Goal: Task Accomplishment & Management: Use online tool/utility

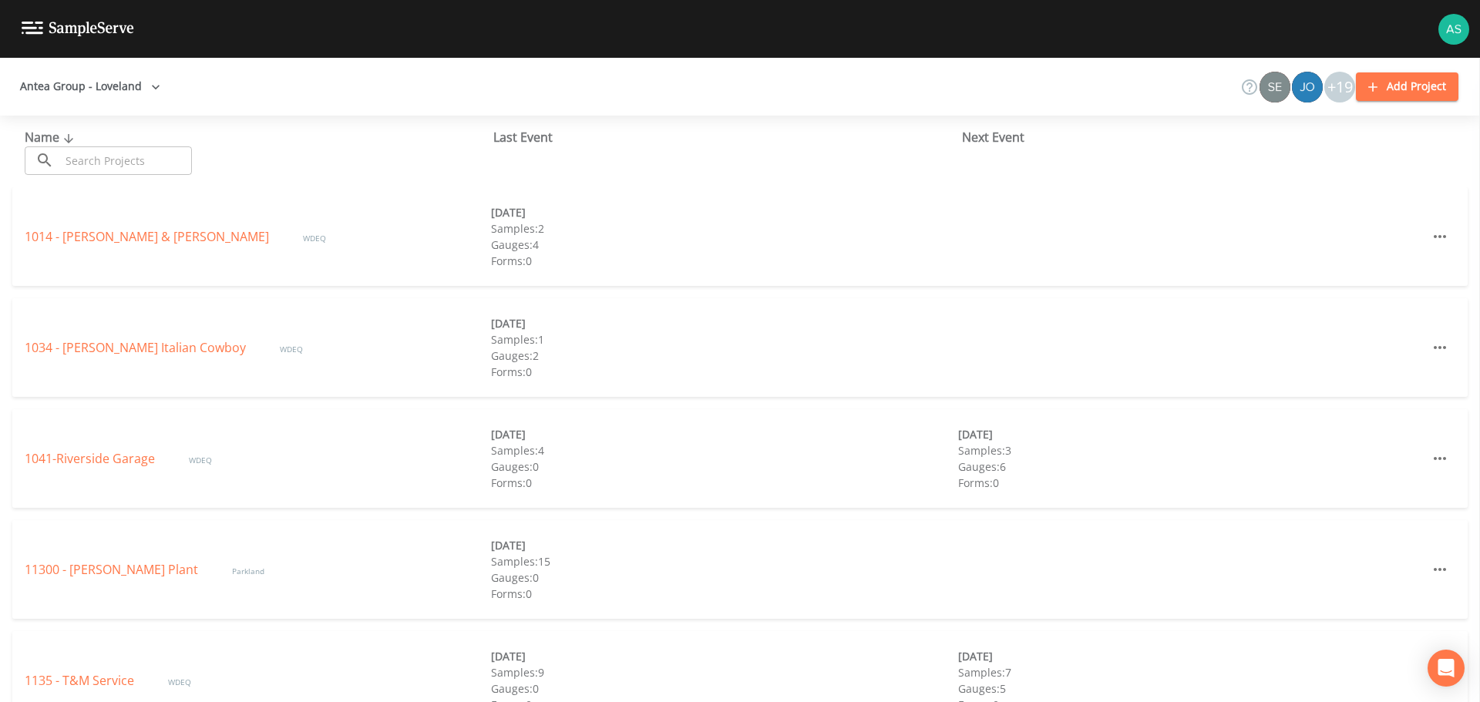
click at [96, 163] on input "text" at bounding box center [126, 160] width 132 height 29
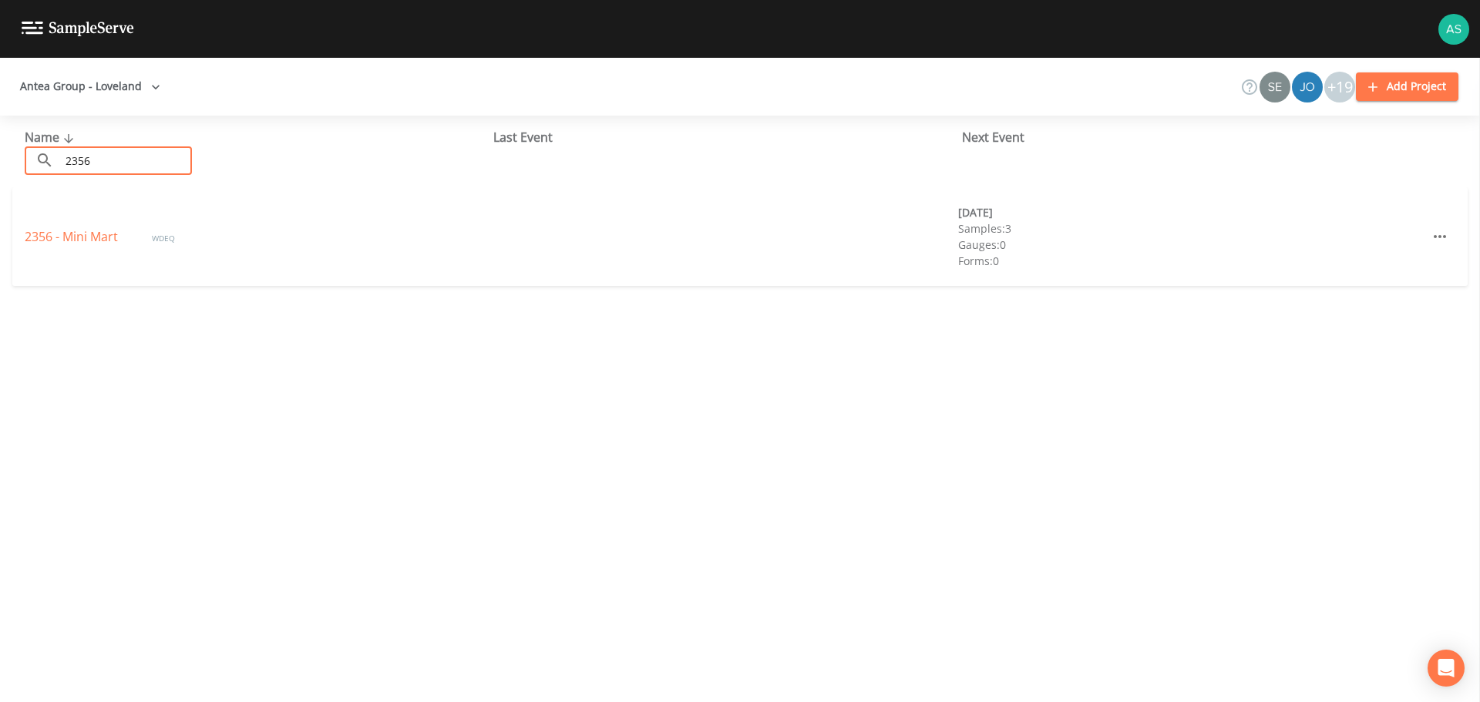
drag, startPoint x: 96, startPoint y: 162, endPoint x: 25, endPoint y: 161, distance: 71.7
click at [25, 161] on div "​ 2356 ​" at bounding box center [108, 160] width 167 height 29
type input "1307"
click at [85, 230] on link "1307 - Big D Exxon" at bounding box center [79, 236] width 109 height 17
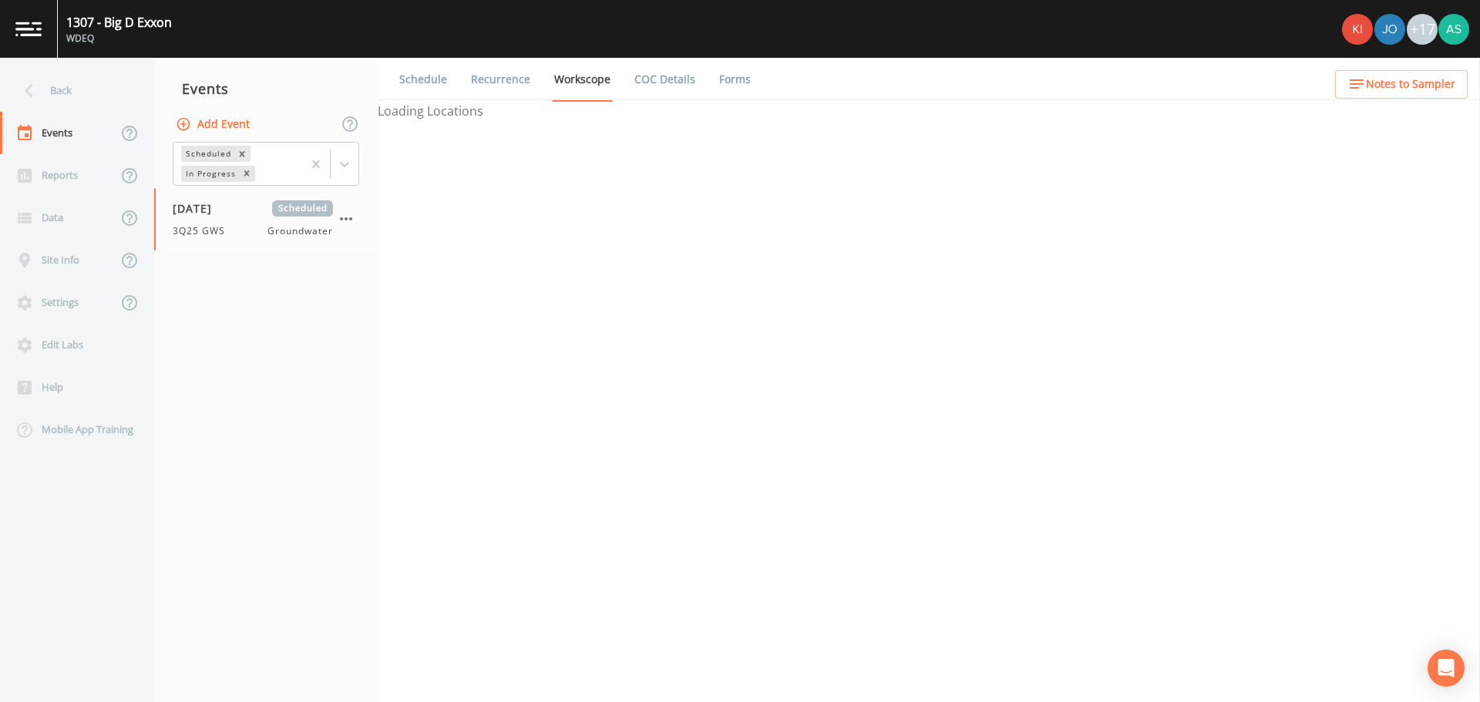
select select "0b1af911-289b-4d7b-9fdf-156f6d27a2cf"
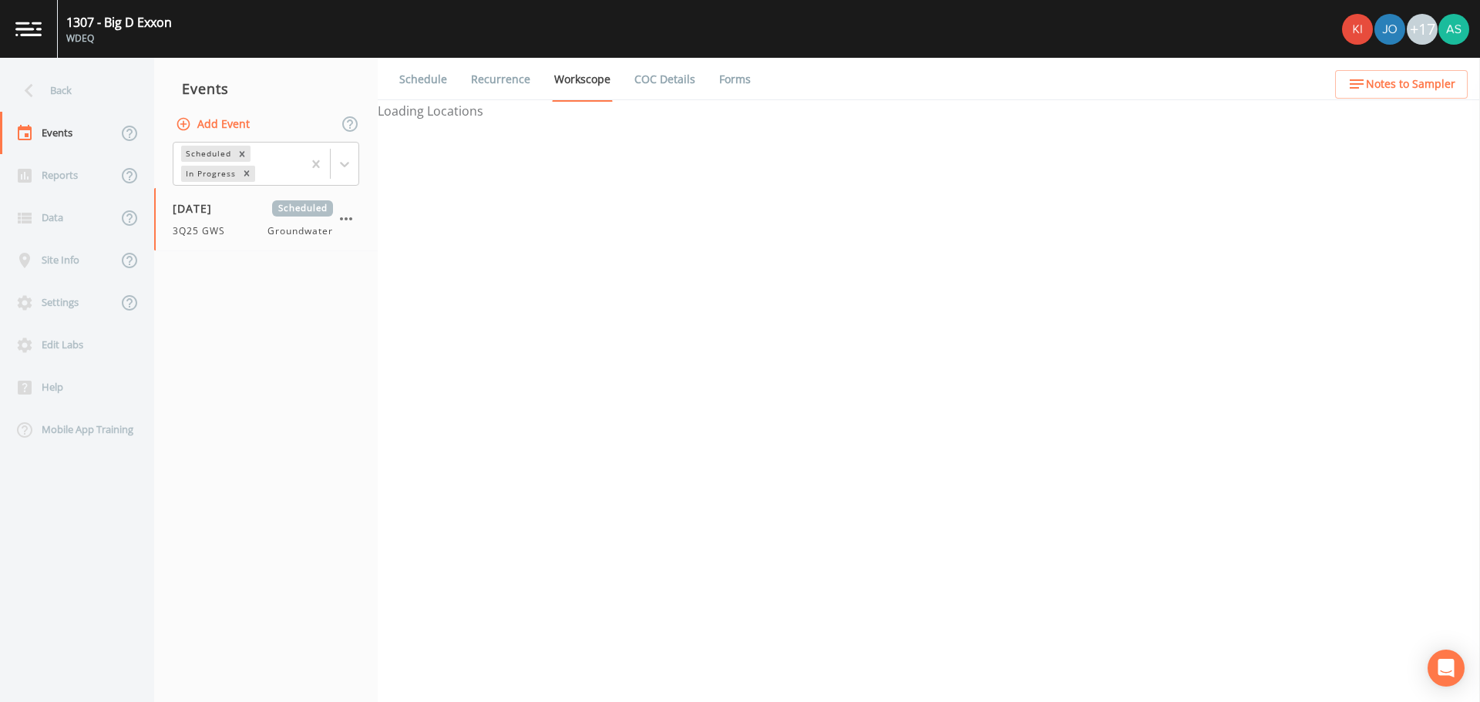
select select "0b1af911-289b-4d7b-9fdf-156f6d27a2cf"
select select "3f3bb915-4197-41c5-87cc-2ae4e158ca04"
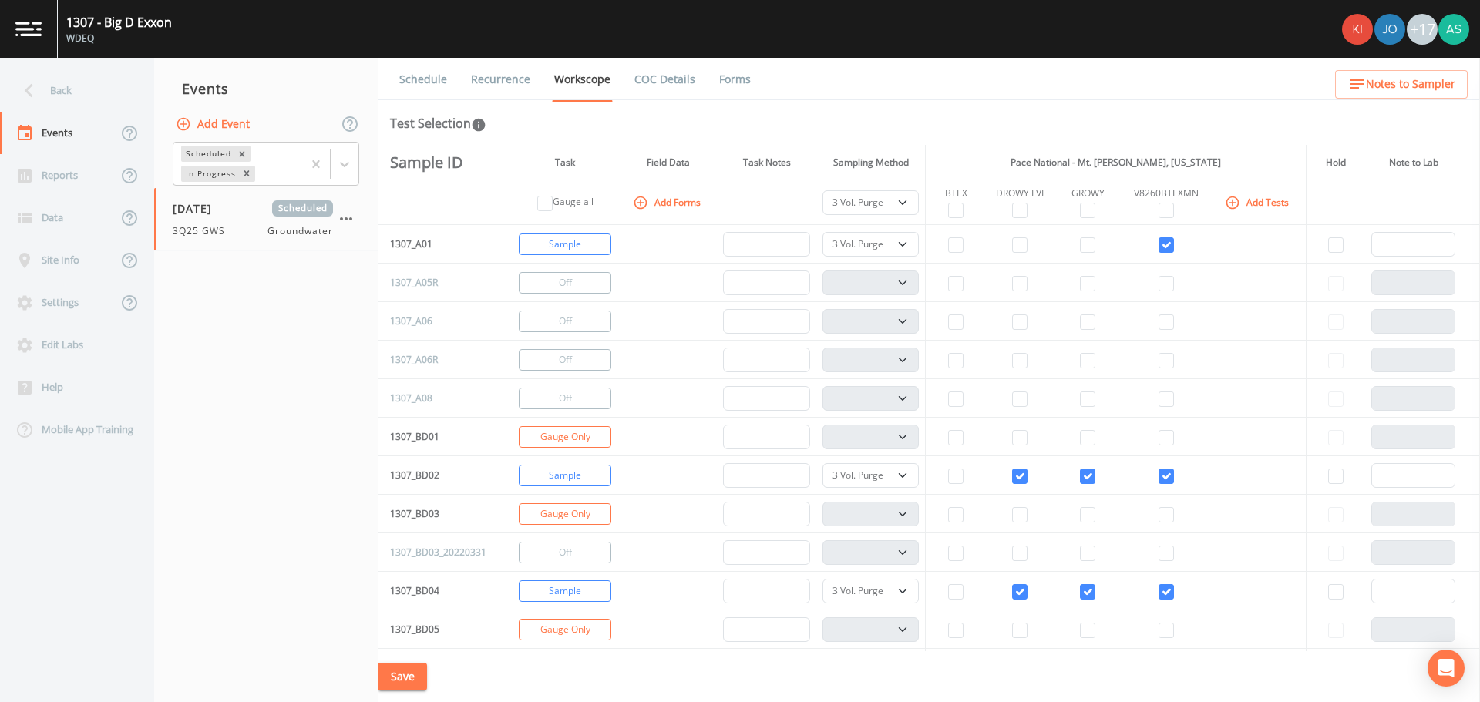
click at [975, 123] on div "Test Selection" at bounding box center [928, 123] width 1077 height 18
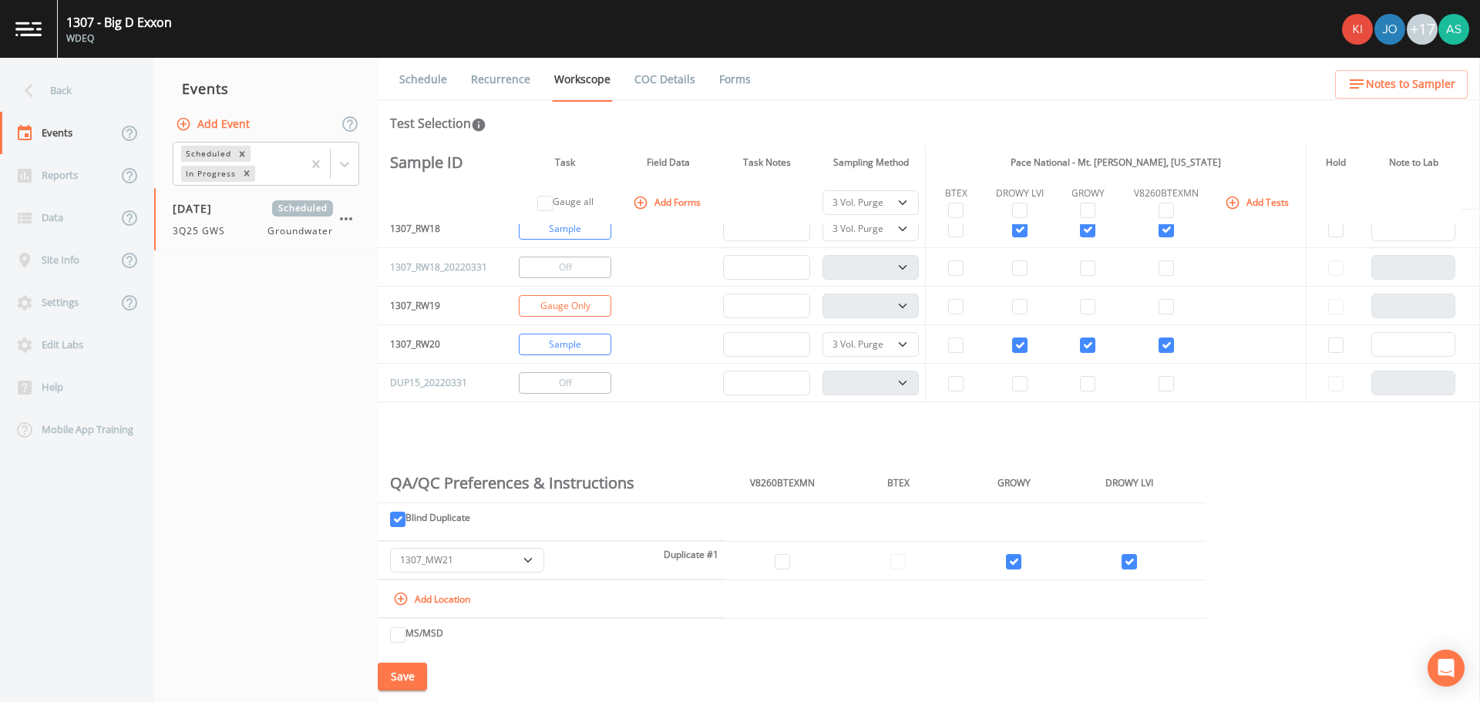
scroll to position [1079, 0]
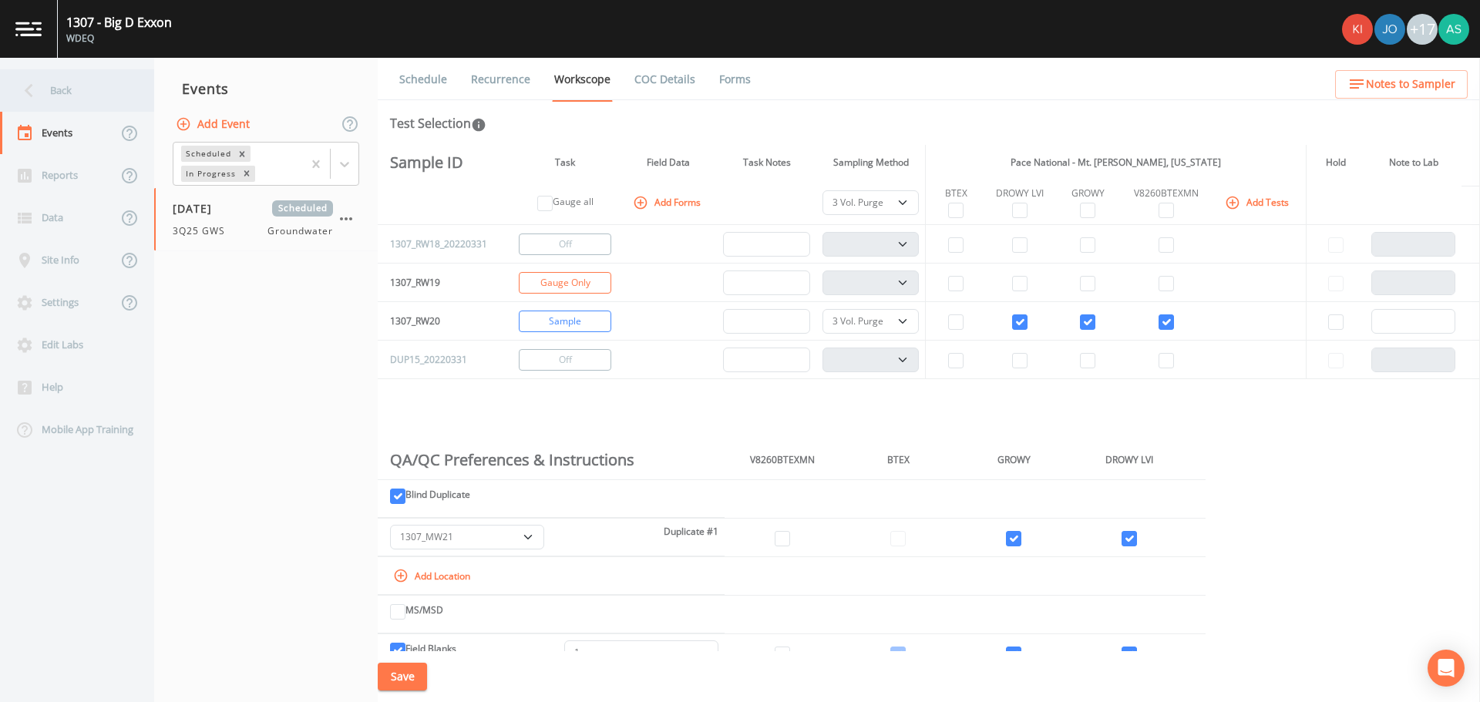
click at [49, 95] on div "Back" at bounding box center [69, 90] width 139 height 42
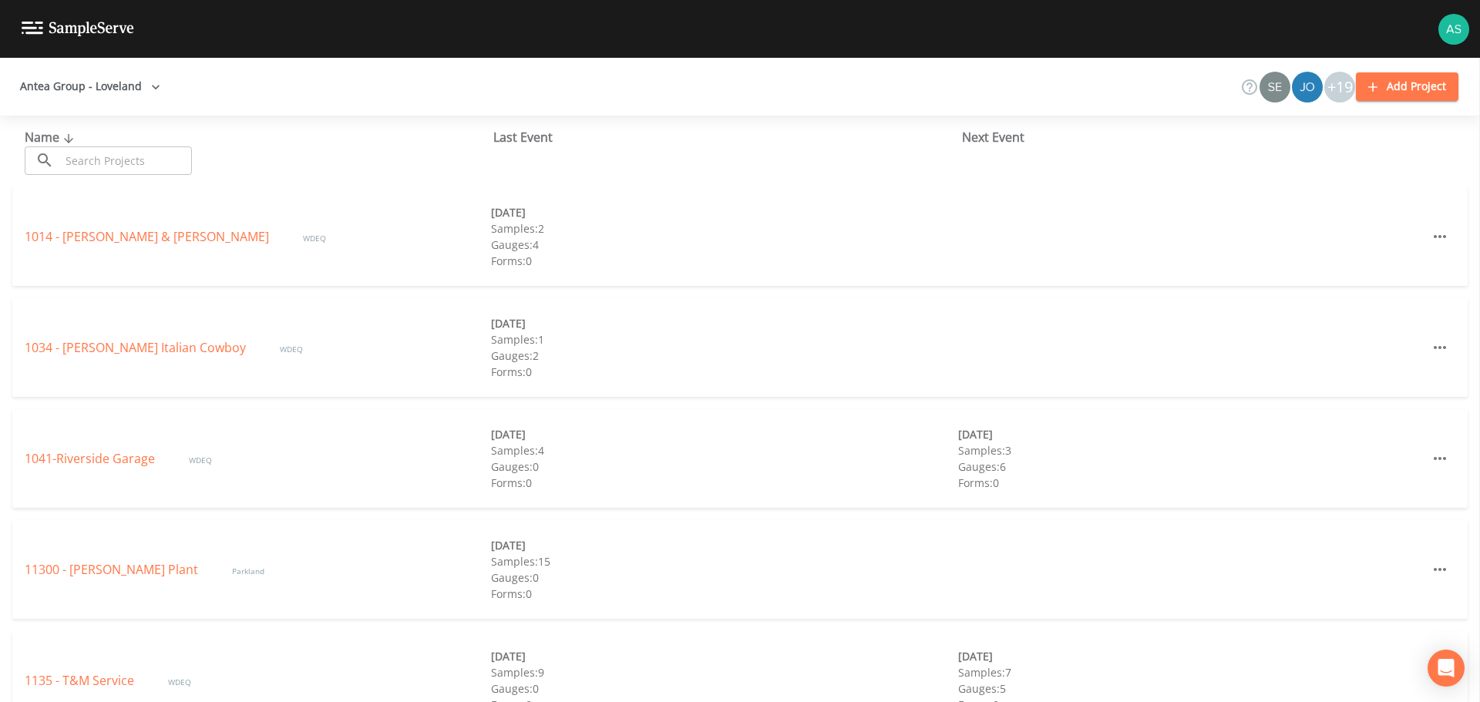
click at [94, 166] on input "text" at bounding box center [126, 160] width 132 height 29
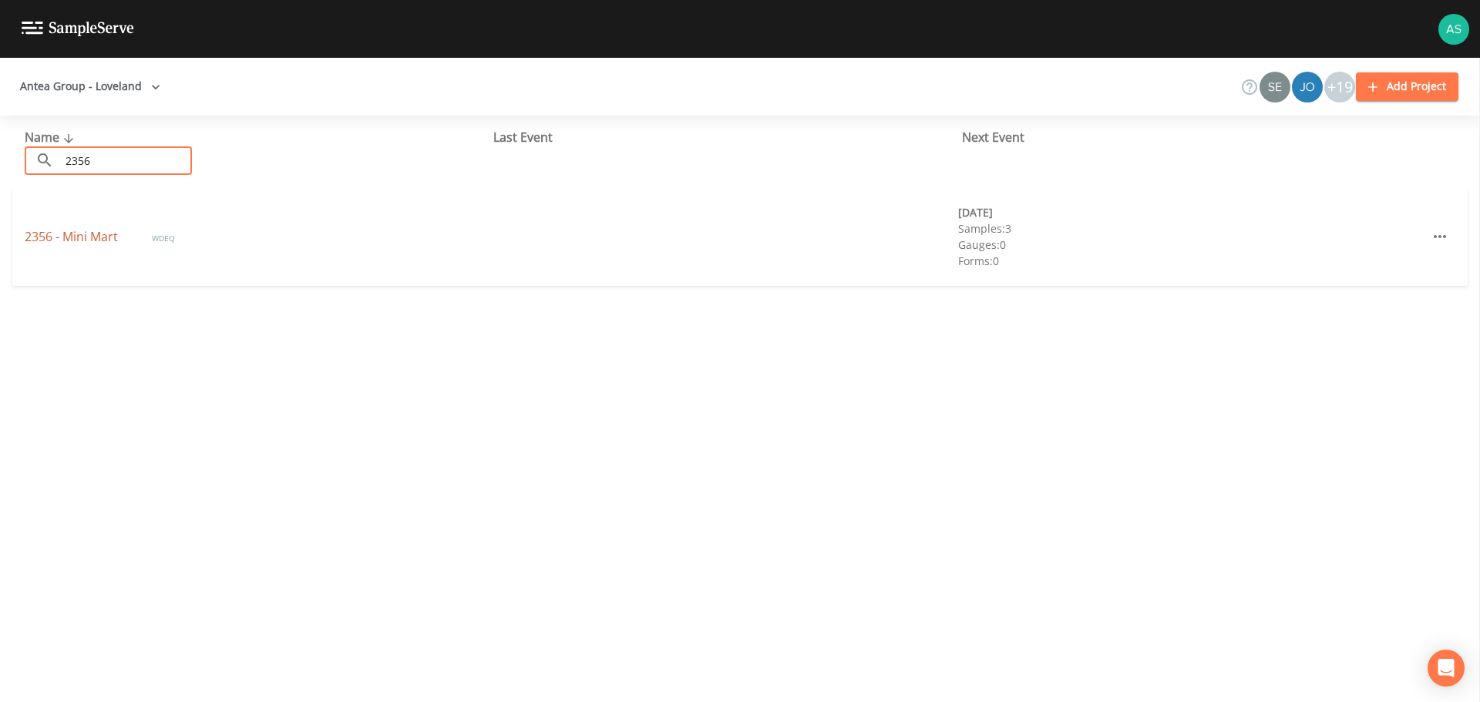
type input "2356"
click at [89, 238] on link "2356 - Mini Mart" at bounding box center [73, 236] width 96 height 17
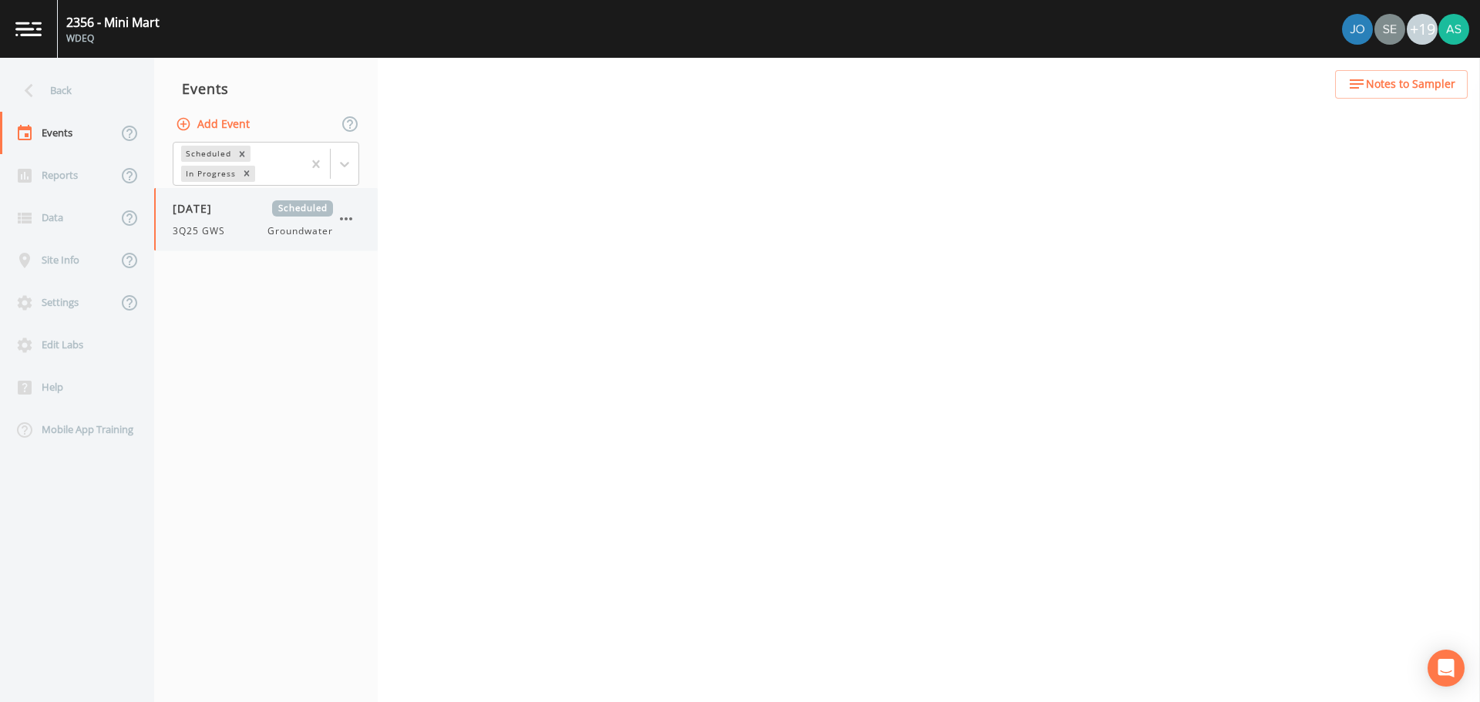
click at [236, 237] on div "3Q25 GWS Groundwater" at bounding box center [253, 231] width 160 height 14
select select "4f082be6-97a7-4f70-a81f-c26a4e896ad7"
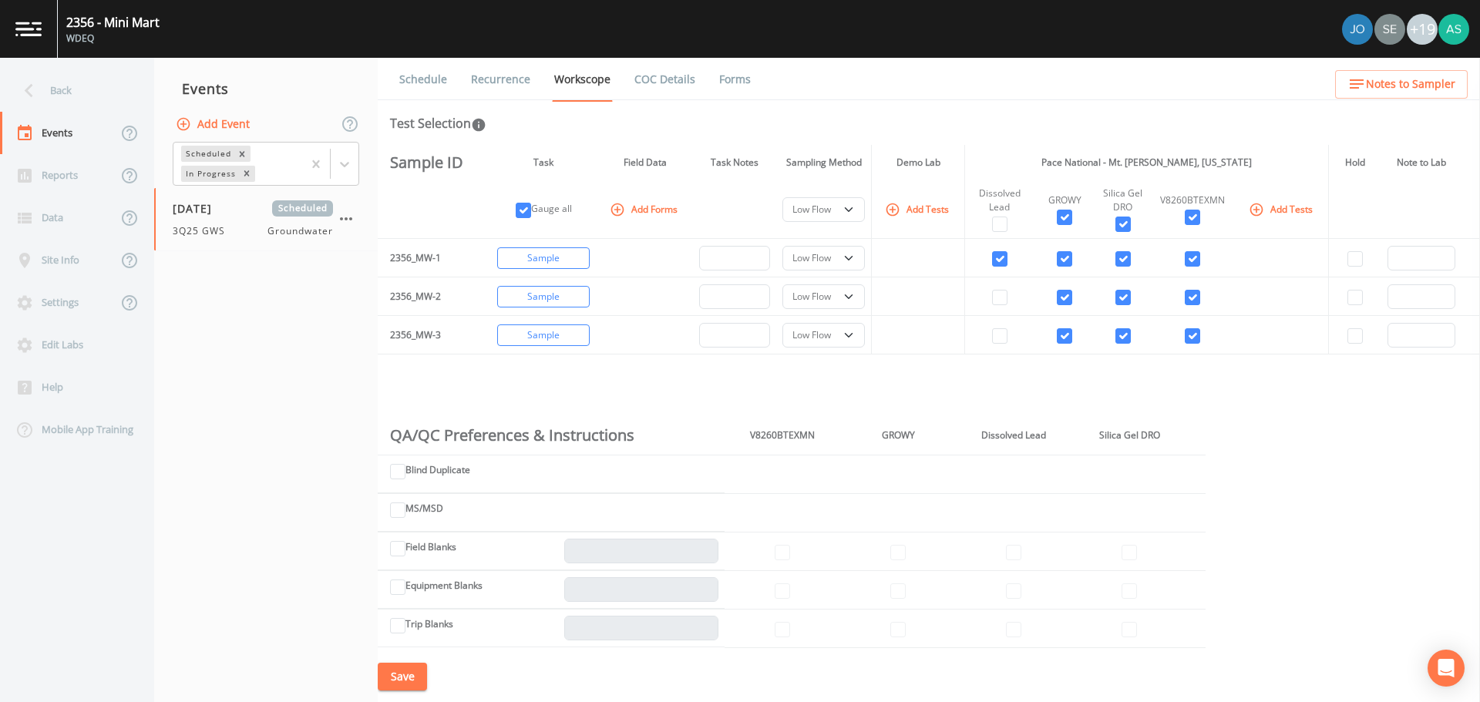
click at [429, 83] on link "Schedule" at bounding box center [423, 79] width 52 height 43
